Goal: Task Accomplishment & Management: Complete application form

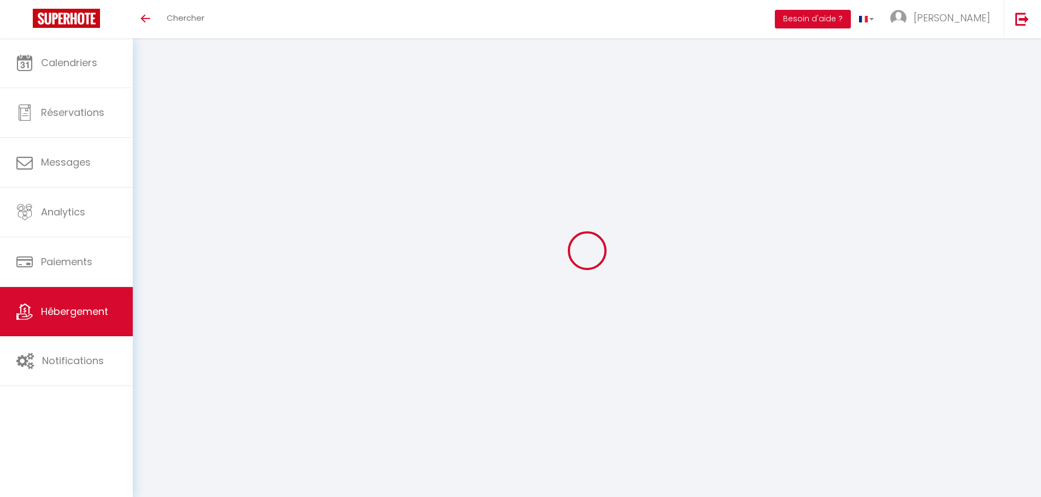
select select "3"
select select "2"
select select "1"
select select
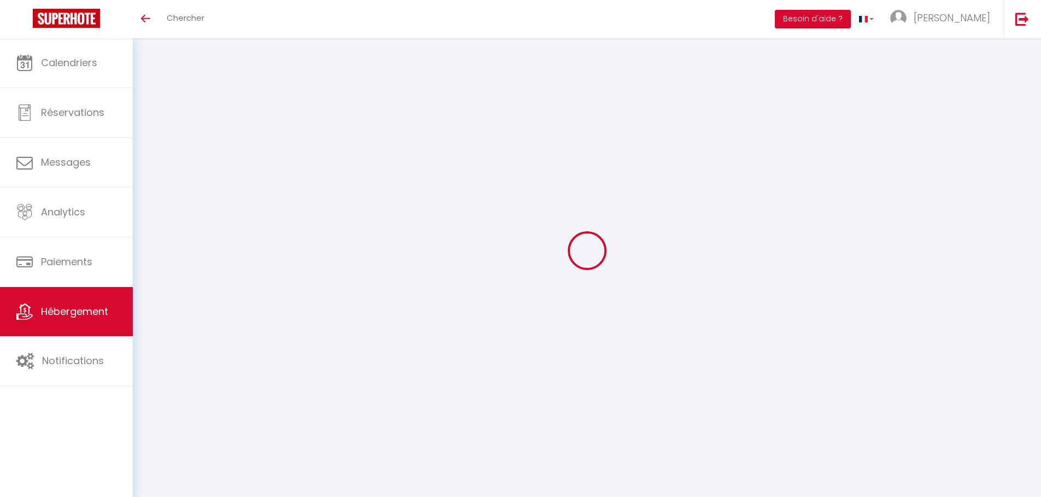
select select "28"
select select
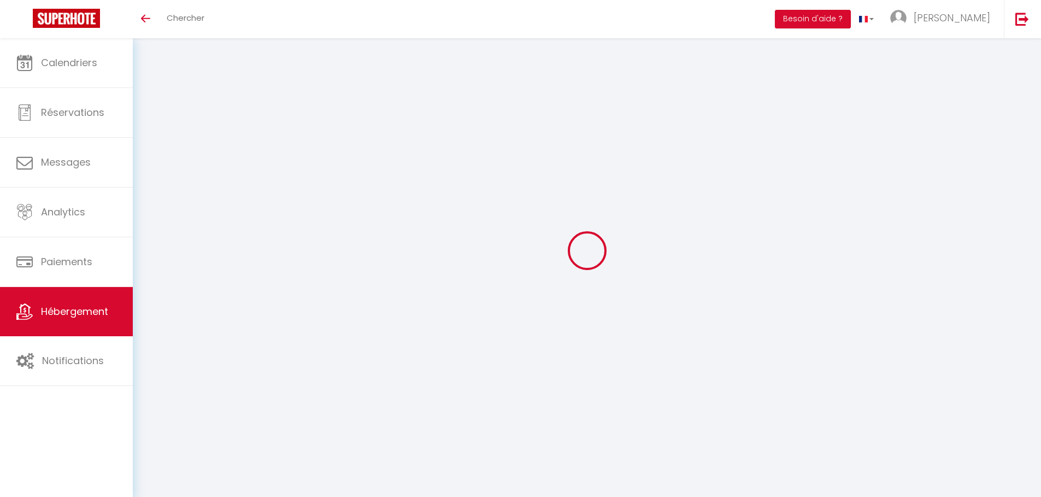
select select
checkbox input "false"
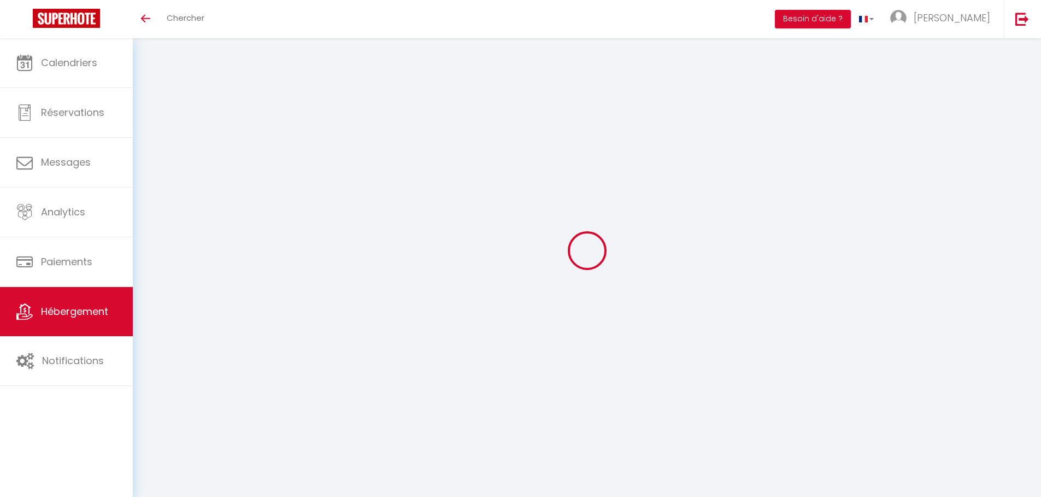
checkbox input "false"
select select
type input "VALRAS T2 · Le [GEOGRAPHIC_DATA] - Terrasse - Accès plage"
type input "[PERSON_NAME]"
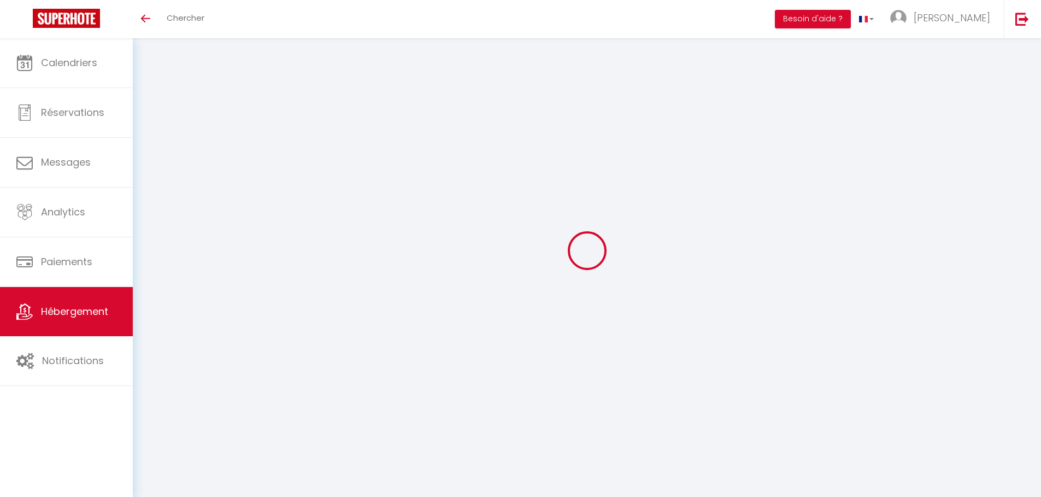
type input "40"
select select
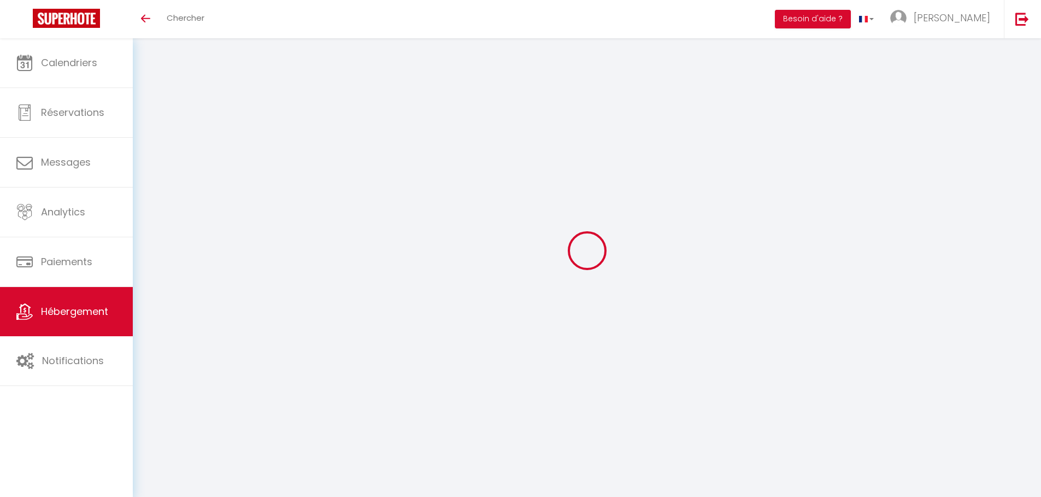
select select
type input "[STREET_ADDRESS]"
type input "34350"
type input "Valras-Plage"
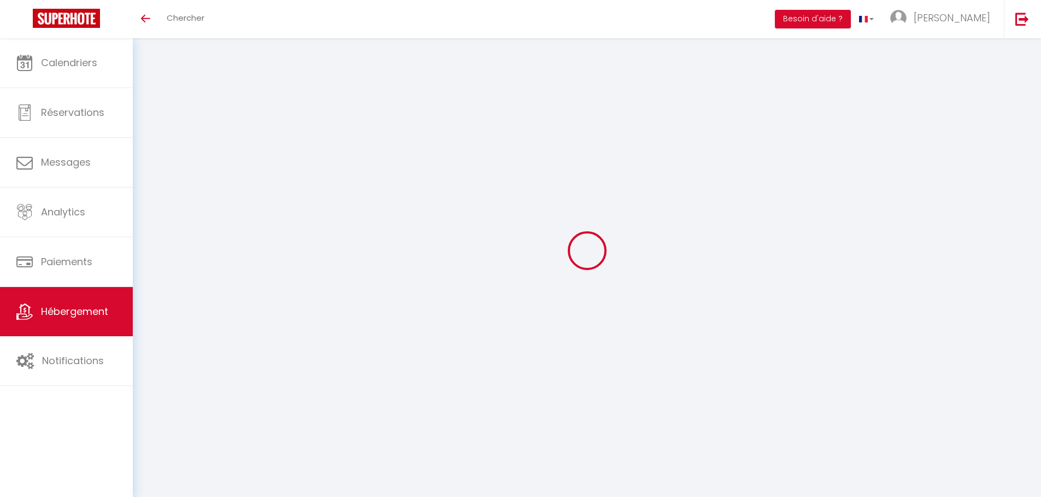
type input "[EMAIL_ADDRESS][DOMAIN_NAME]"
select select "15853"
checkbox input "false"
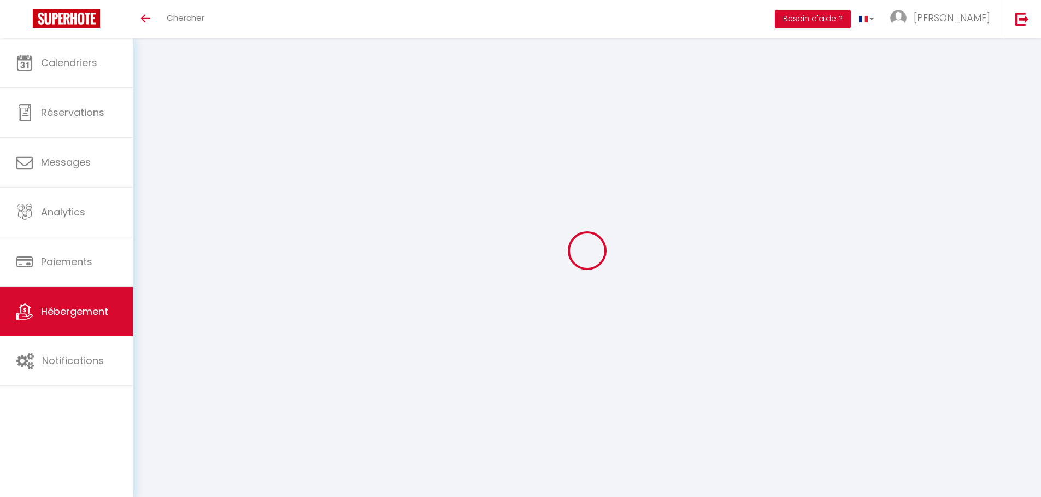
checkbox input "false"
type input "0"
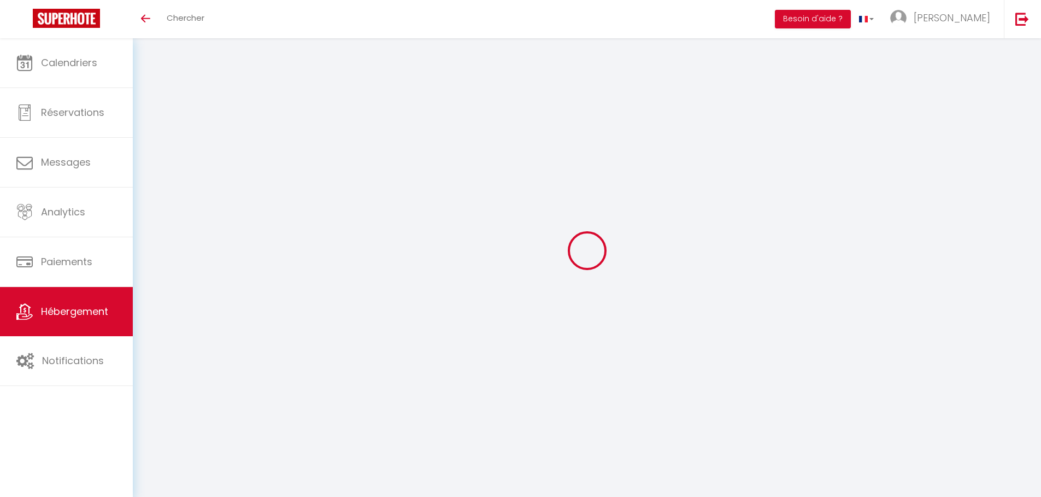
select select "49708"
select select
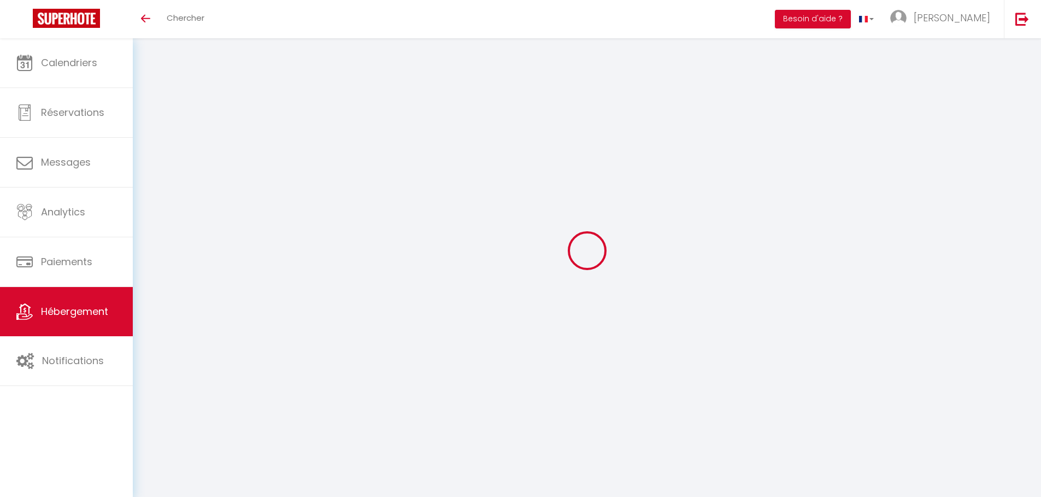
select select
checkbox input "false"
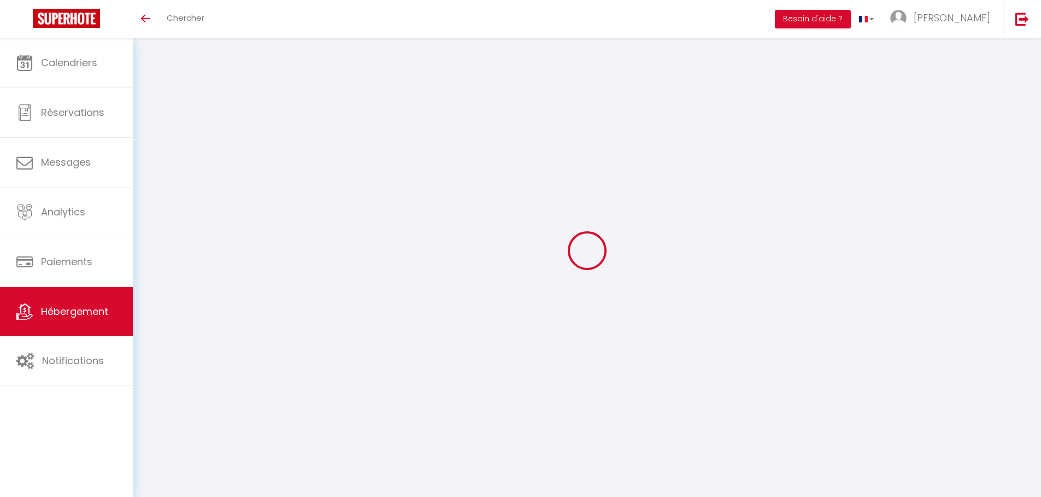
checkbox input "false"
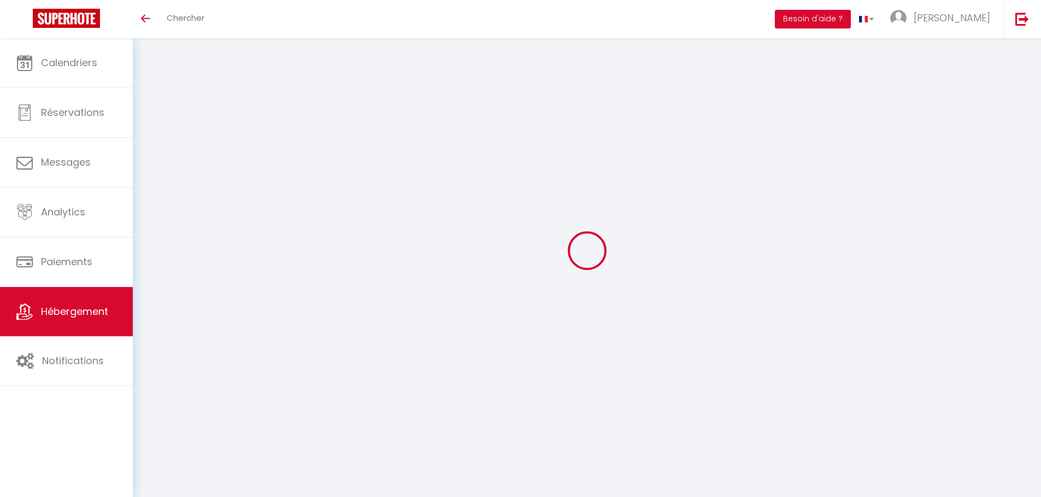
checkbox input "false"
select select "16:00"
select select
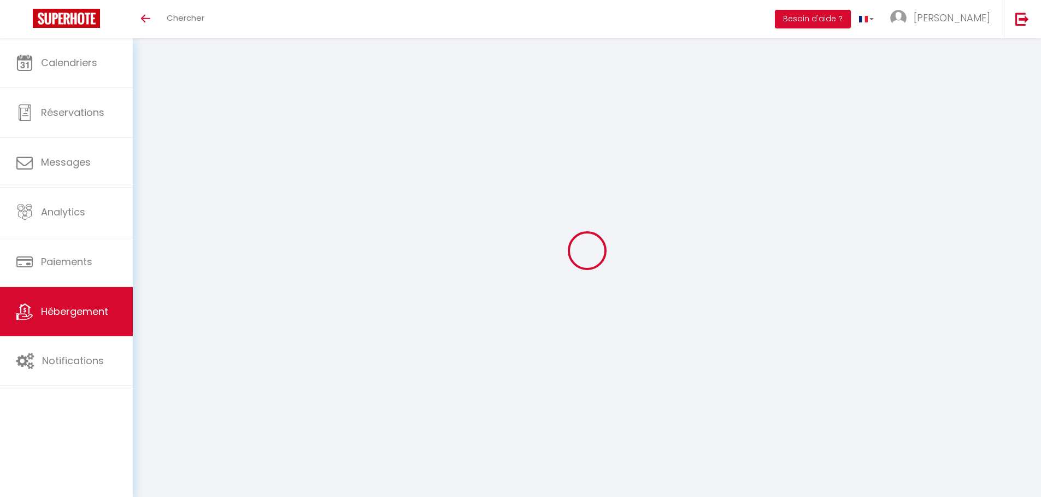
select select "11:00"
select select "30"
select select "120"
